Goal: Task Accomplishment & Management: Use online tool/utility

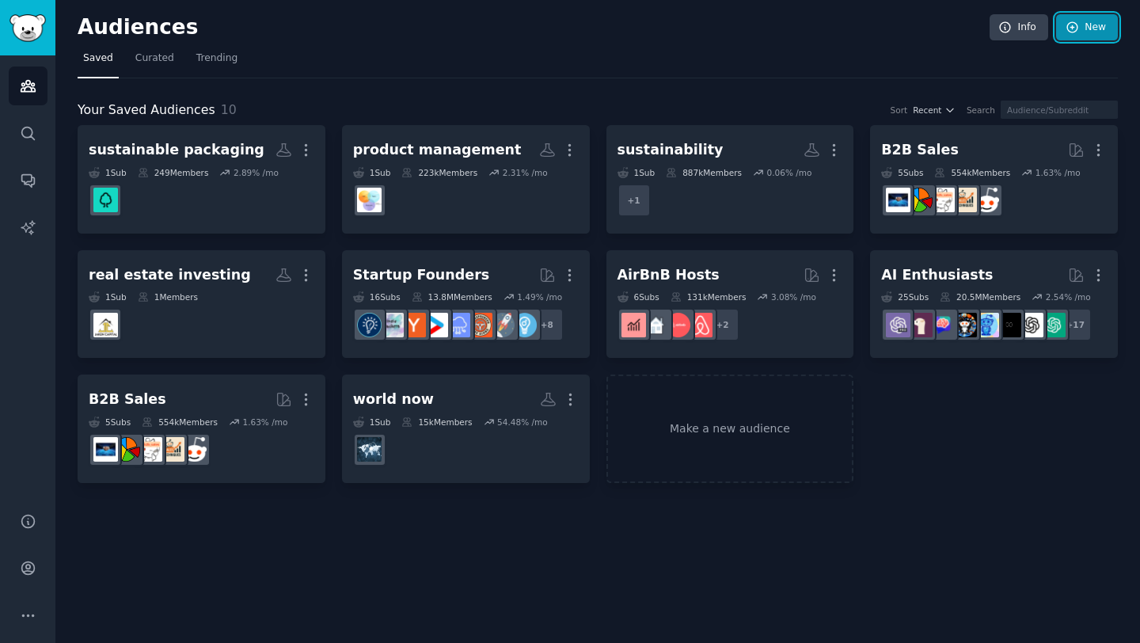
click at [1089, 22] on link "New" at bounding box center [1087, 27] width 62 height 27
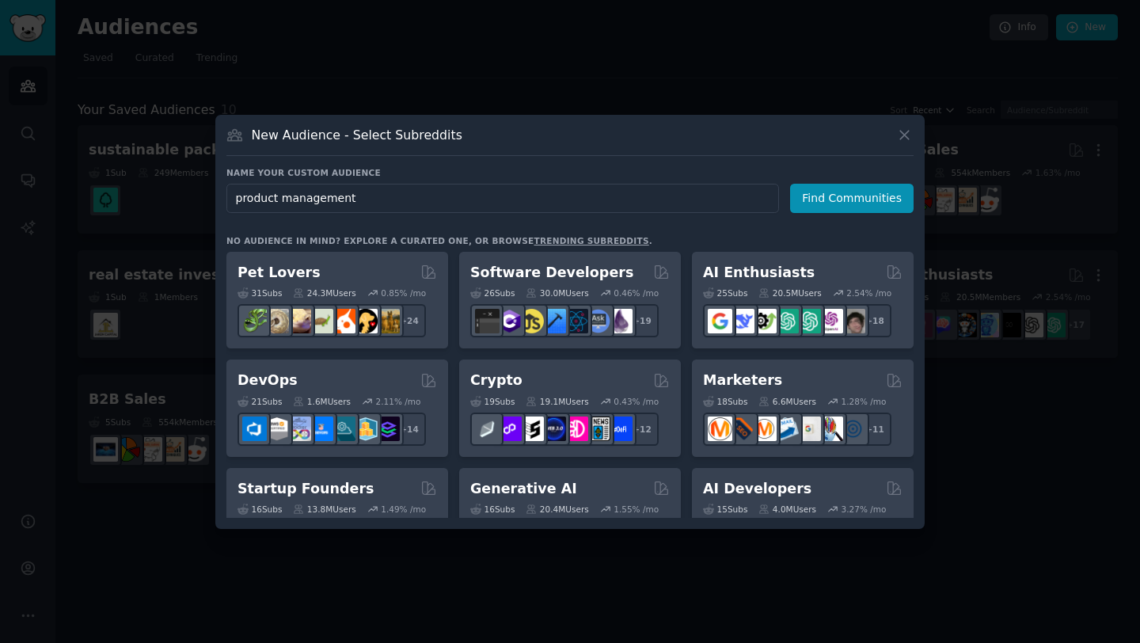
type input "product management"
click at [903, 137] on icon at bounding box center [904, 135] width 17 height 17
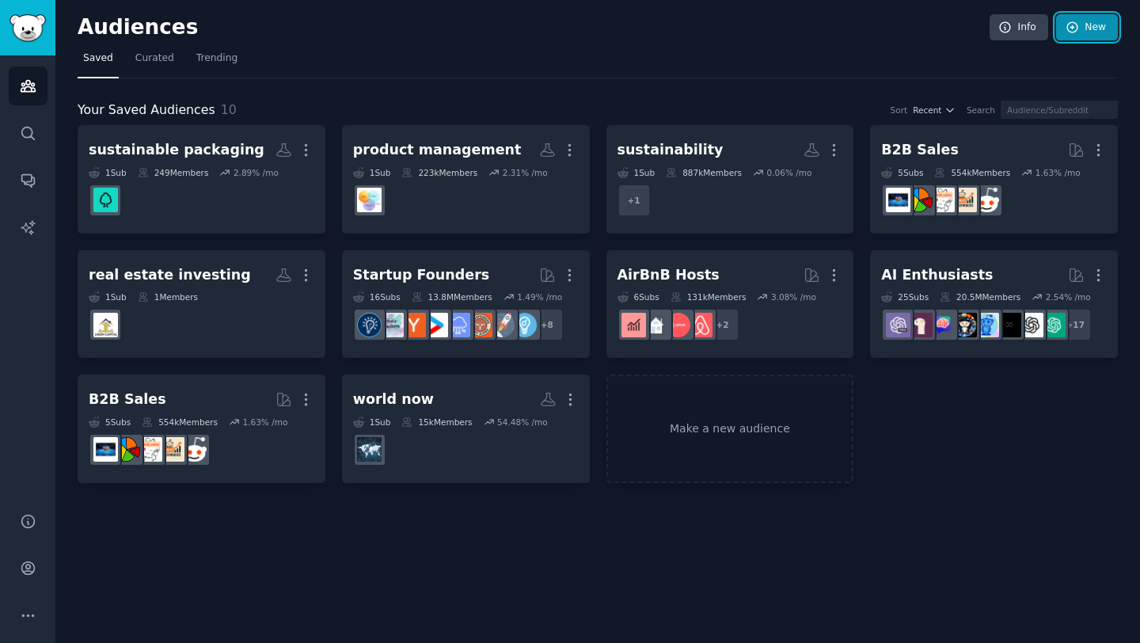
click at [1090, 23] on link "New" at bounding box center [1087, 27] width 62 height 27
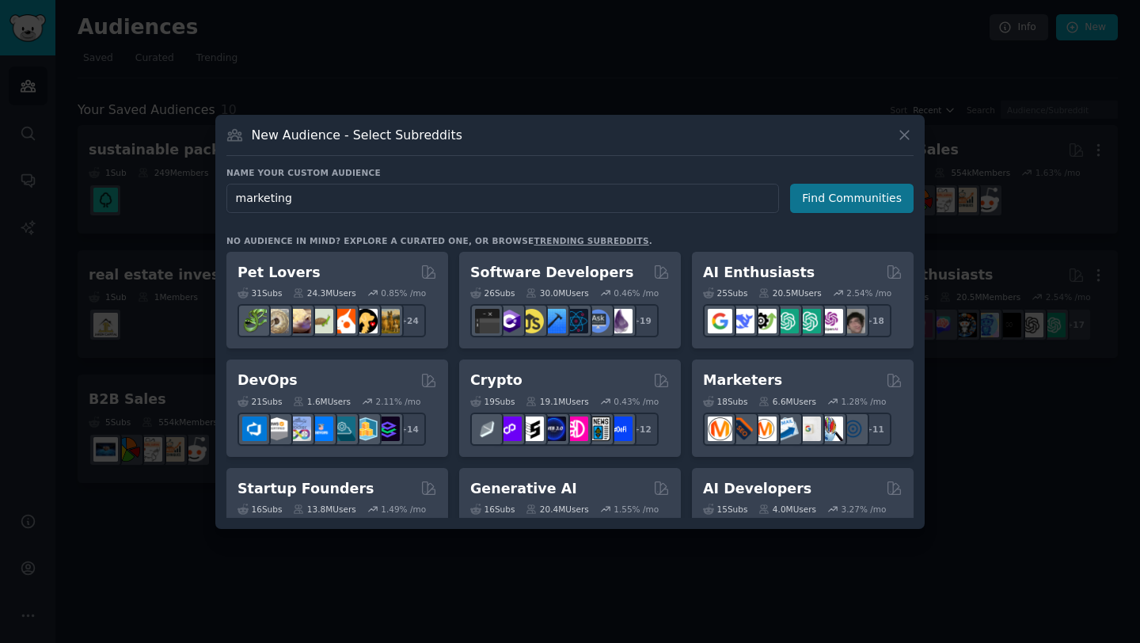
type input "marketing"
click at [849, 187] on button "Find Communities" at bounding box center [852, 198] width 124 height 29
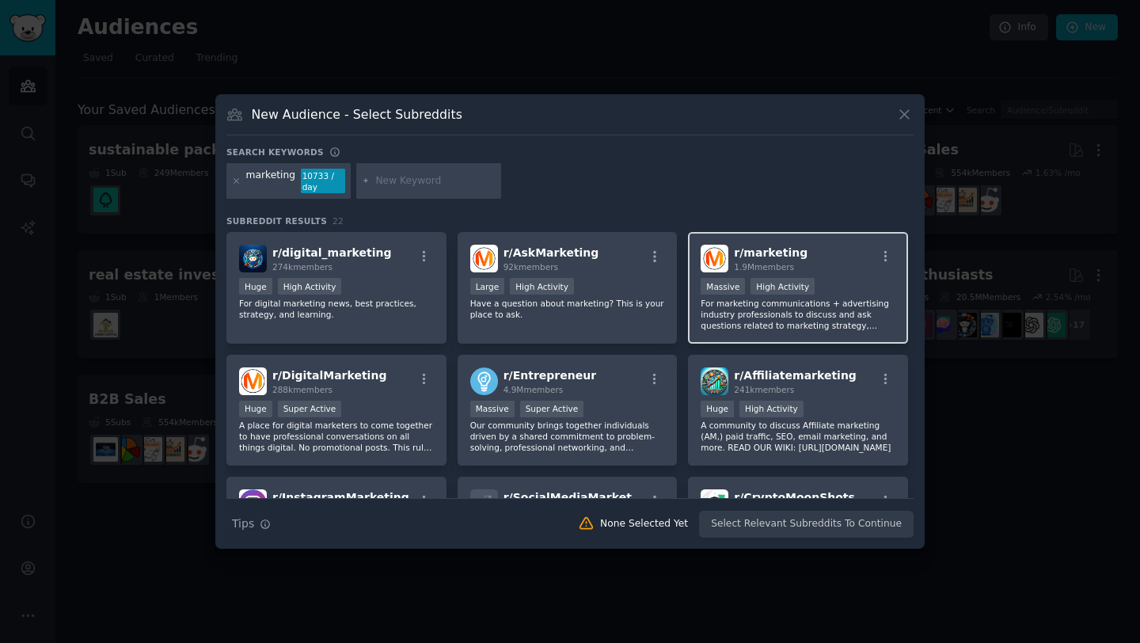
click at [833, 261] on div "r/ marketing 1.9M members" at bounding box center [798, 259] width 195 height 28
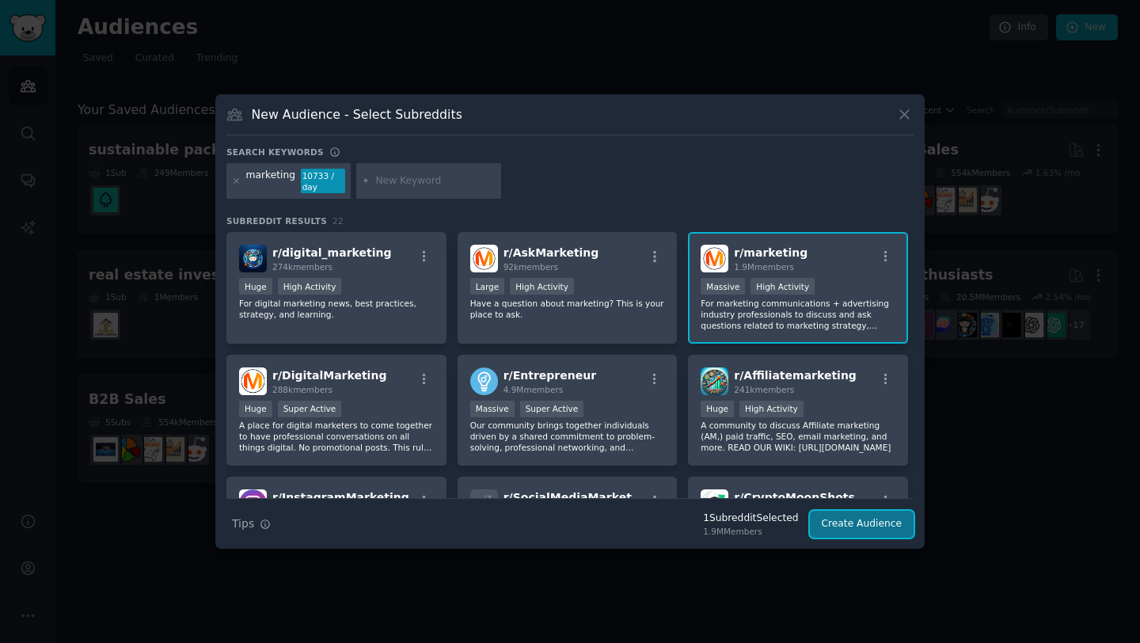
click at [857, 519] on button "Create Audience" at bounding box center [862, 524] width 105 height 27
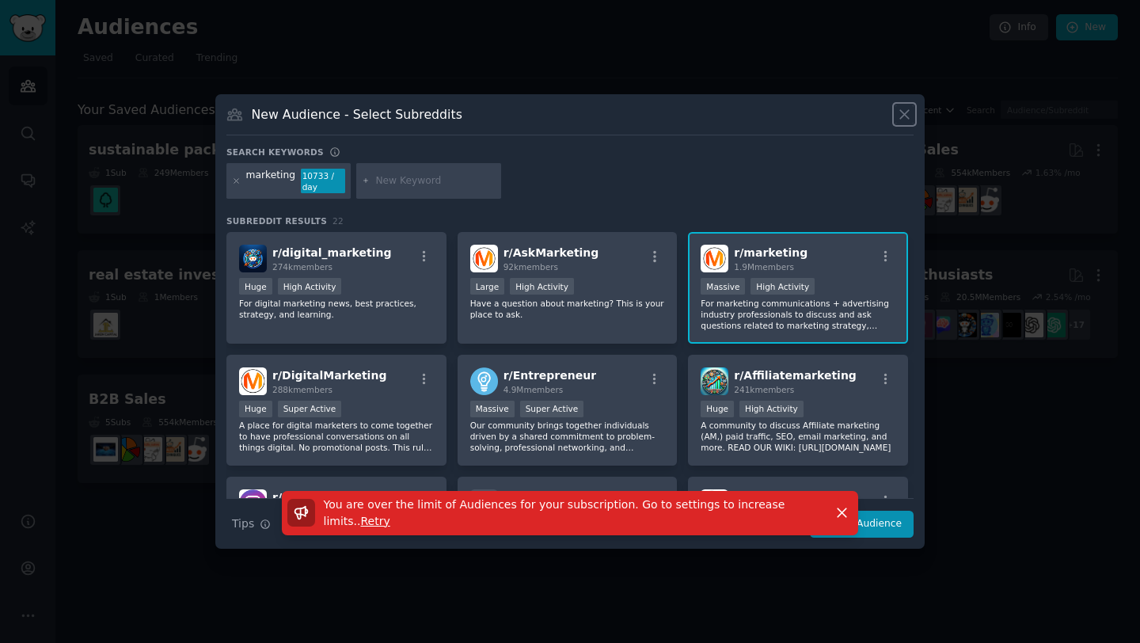
click at [907, 112] on icon at bounding box center [904, 114] width 17 height 17
